Goal: Navigation & Orientation: Find specific page/section

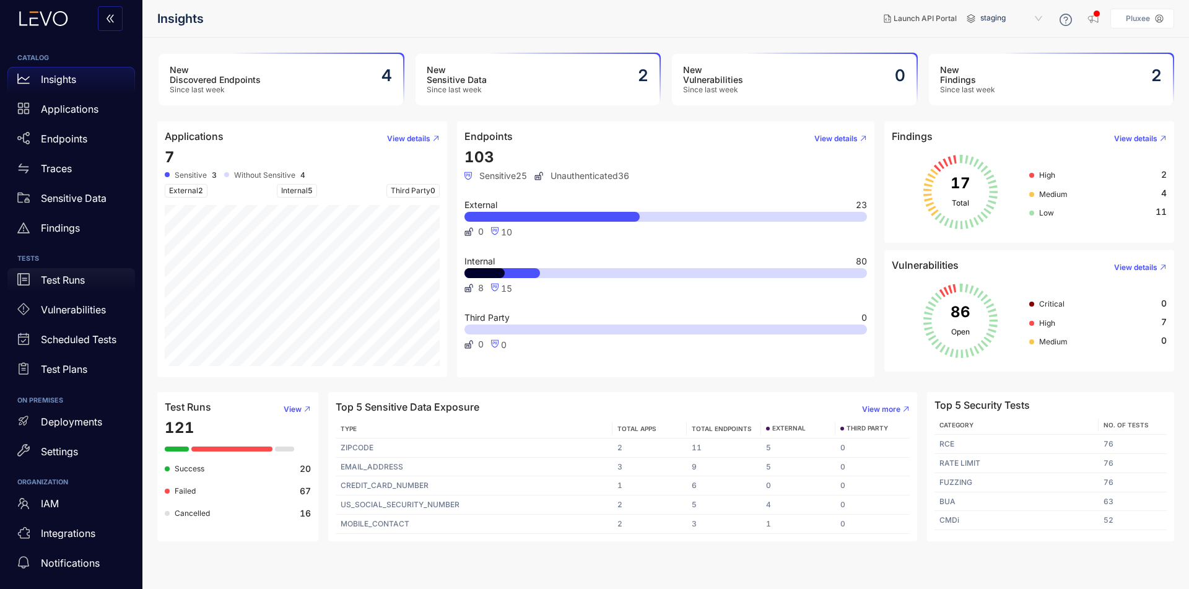
click at [122, 280] on div "Test Runs" at bounding box center [71, 280] width 128 height 25
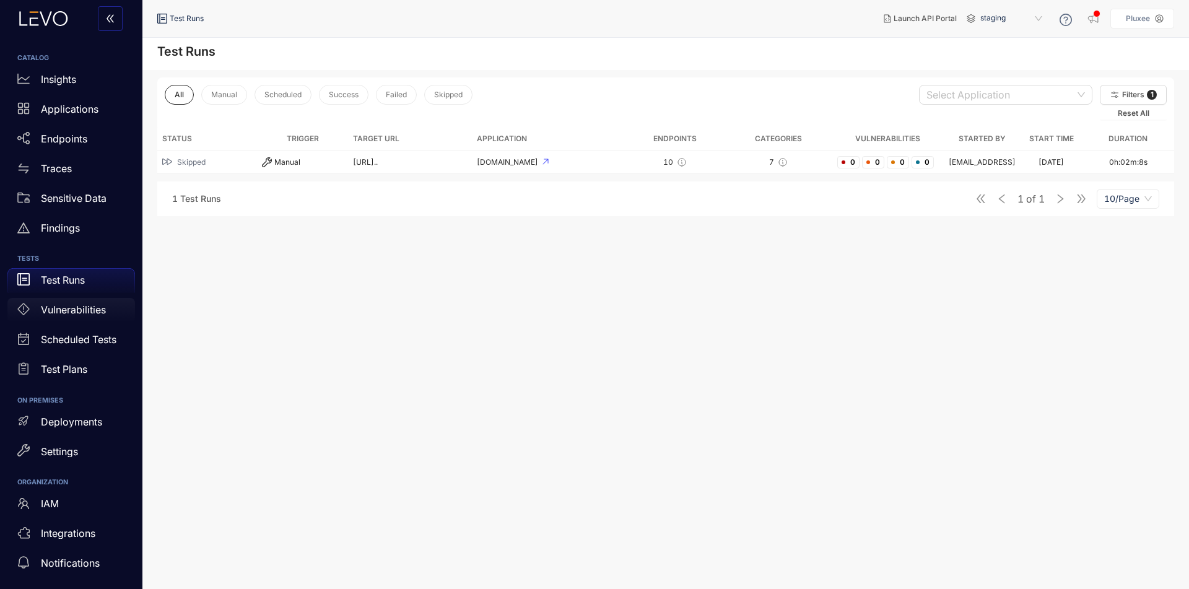
click at [68, 318] on div "Vulnerabilities" at bounding box center [71, 310] width 128 height 25
